Goal: Information Seeking & Learning: Learn about a topic

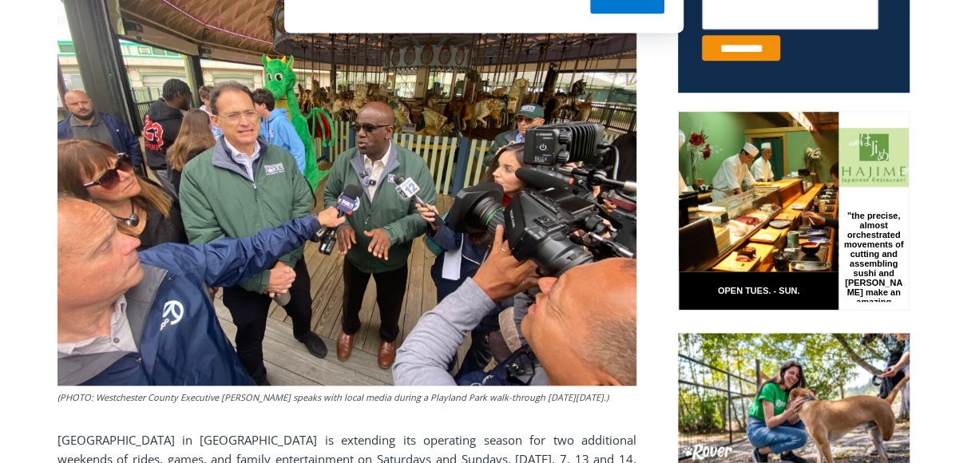
scroll to position [766, 0]
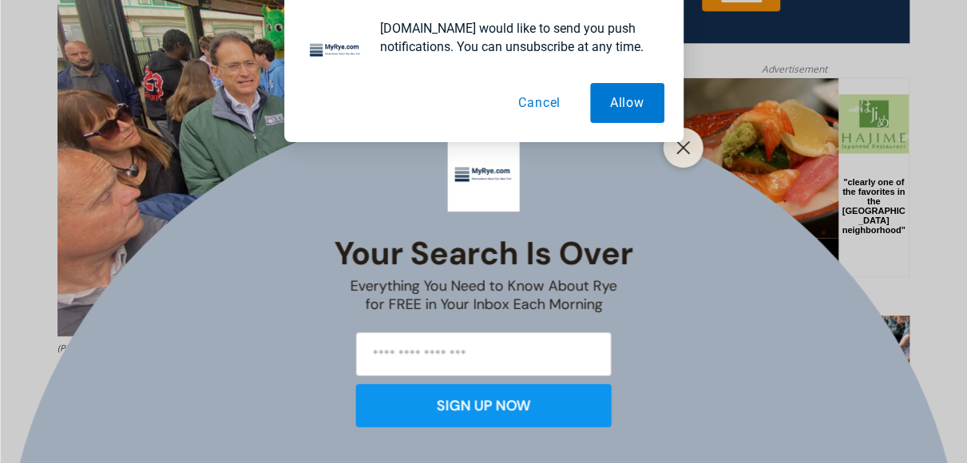
click at [683, 137] on div "[DOMAIN_NAME] would like to send you push notifications. You can unsubscribe at…" at bounding box center [483, 71] width 967 height 142
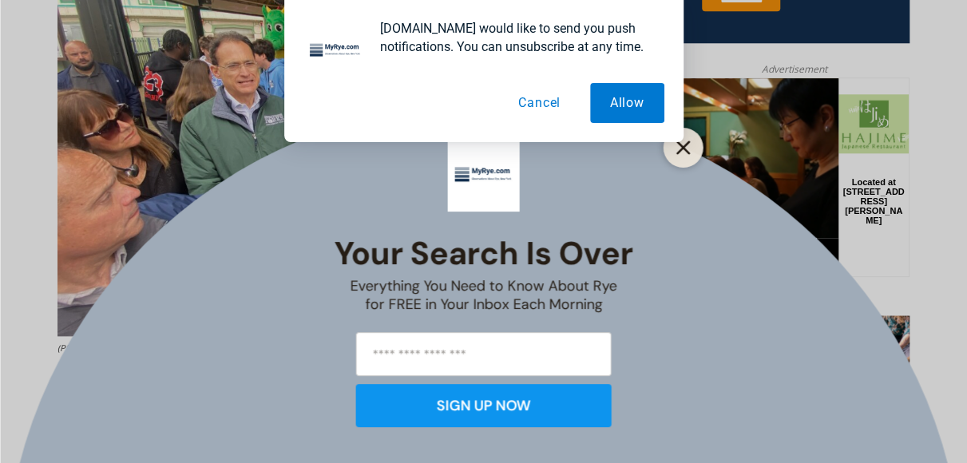
click at [683, 149] on icon "Close" at bounding box center [683, 148] width 14 height 14
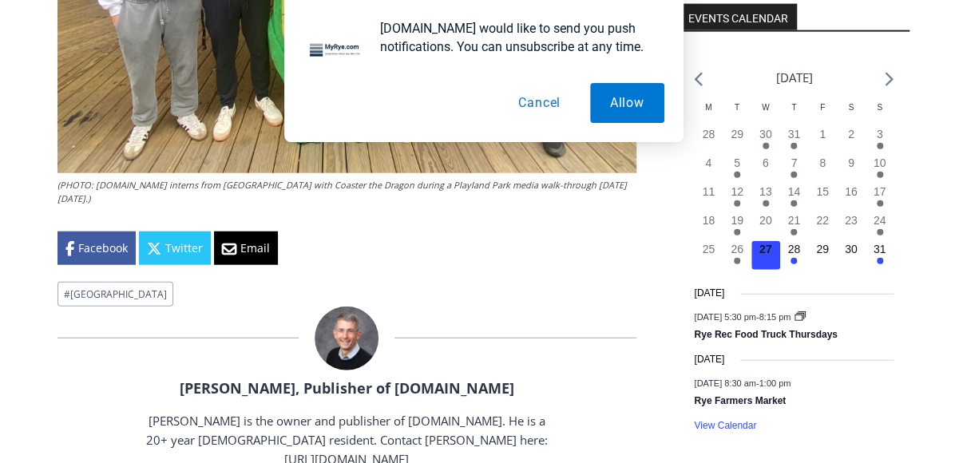
scroll to position [1804, 0]
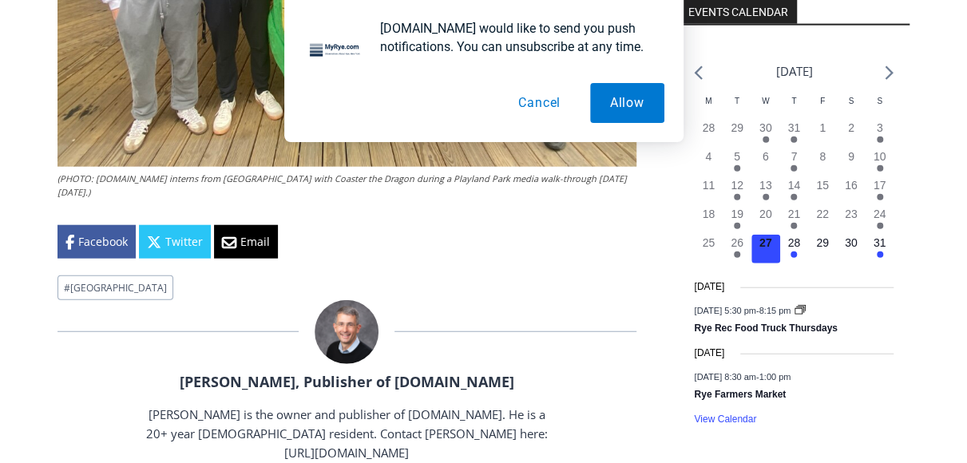
click at [889, 77] on div "[DOMAIN_NAME] would like to send you push notifications. You can unsubscribe at…" at bounding box center [483, 71] width 967 height 142
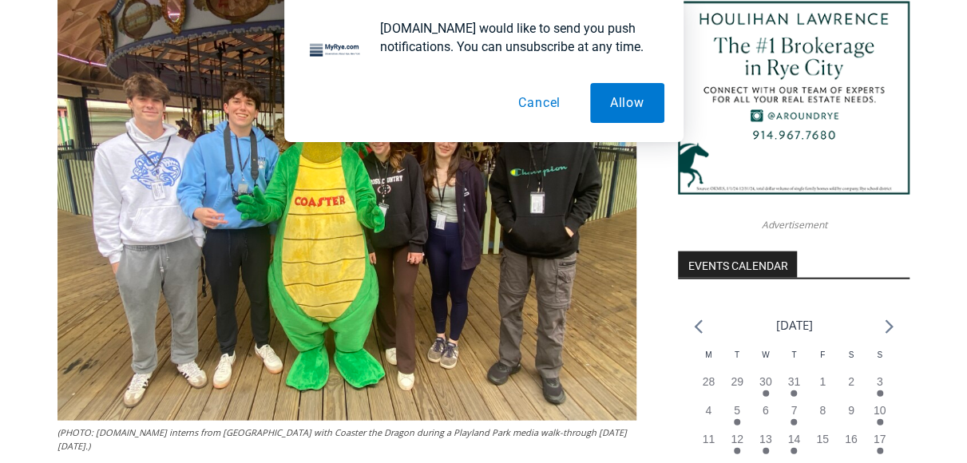
scroll to position [1645, 0]
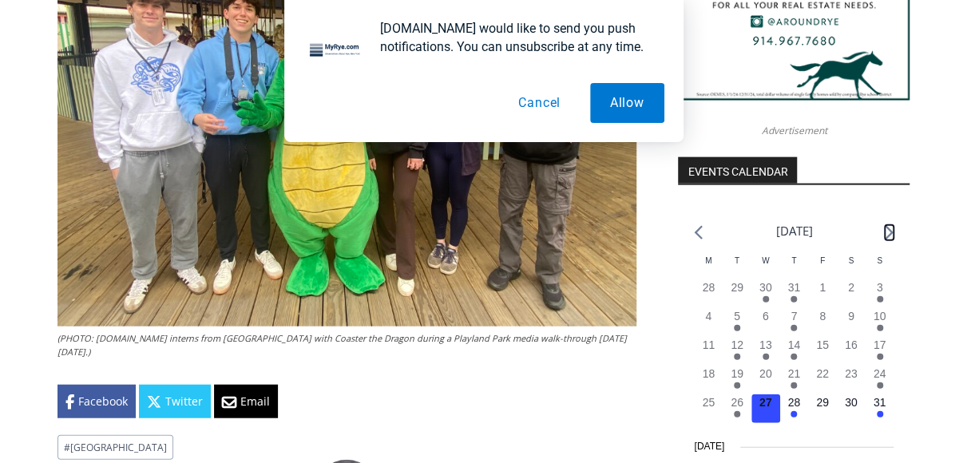
click at [885, 237] on icon "Next month" at bounding box center [889, 232] width 9 height 15
click at [695, 236] on icon "Previous month" at bounding box center [698, 232] width 9 height 15
click at [880, 409] on time "31" at bounding box center [879, 402] width 13 height 13
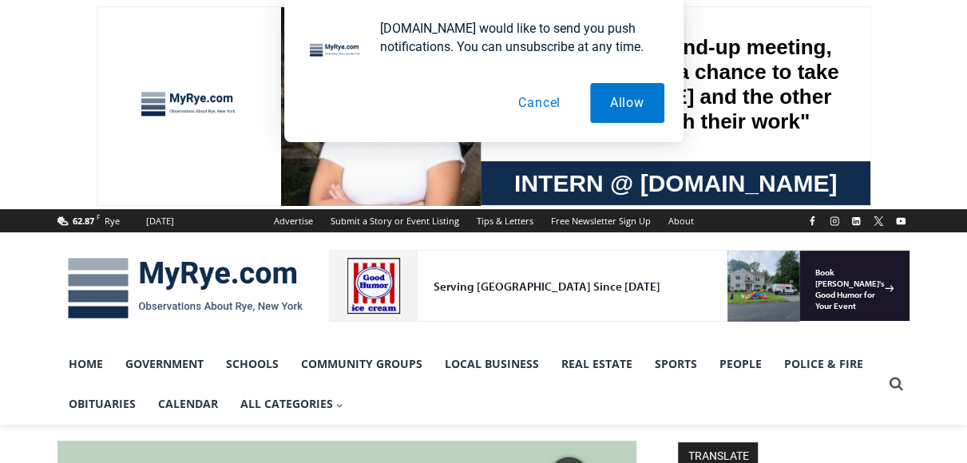
scroll to position [0, 0]
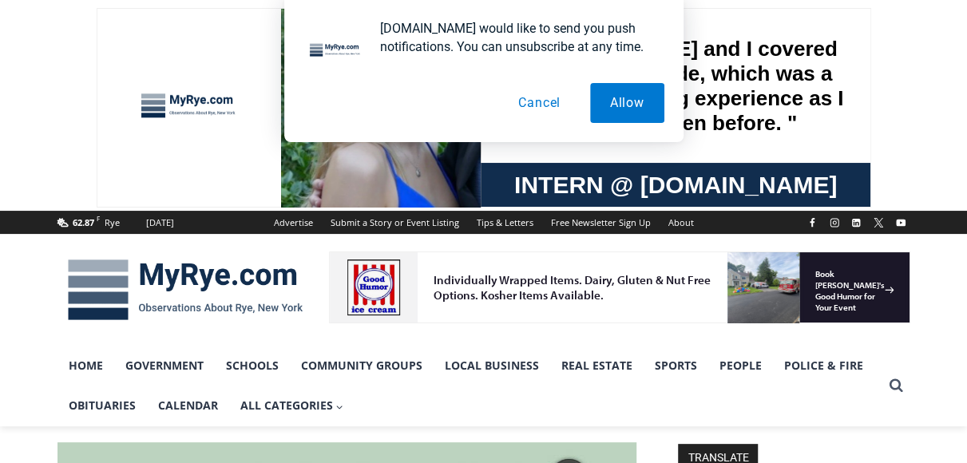
click at [541, 109] on button "Cancel" at bounding box center [539, 103] width 82 height 40
